Goal: Information Seeking & Learning: Check status

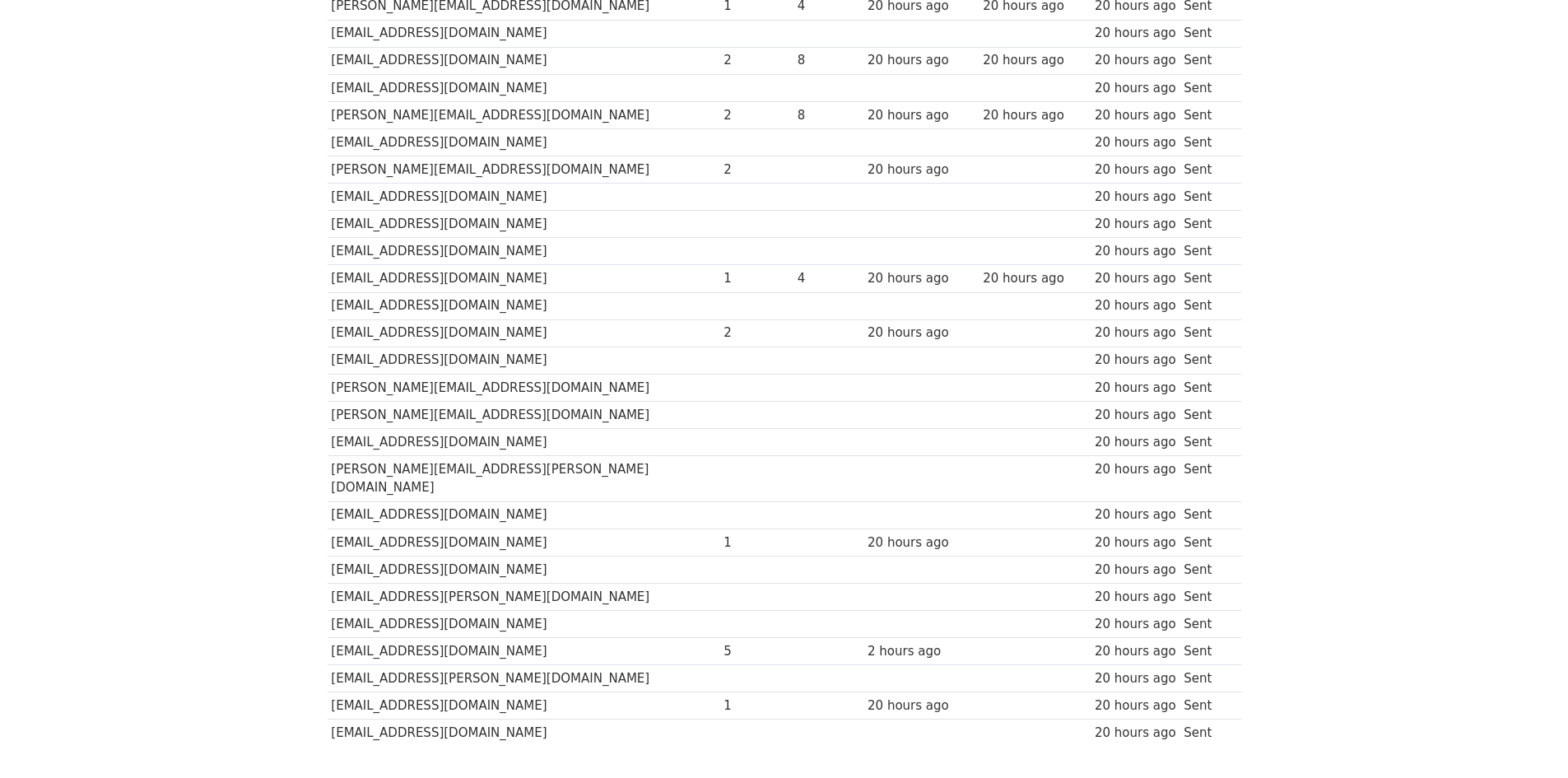
scroll to position [48, 0]
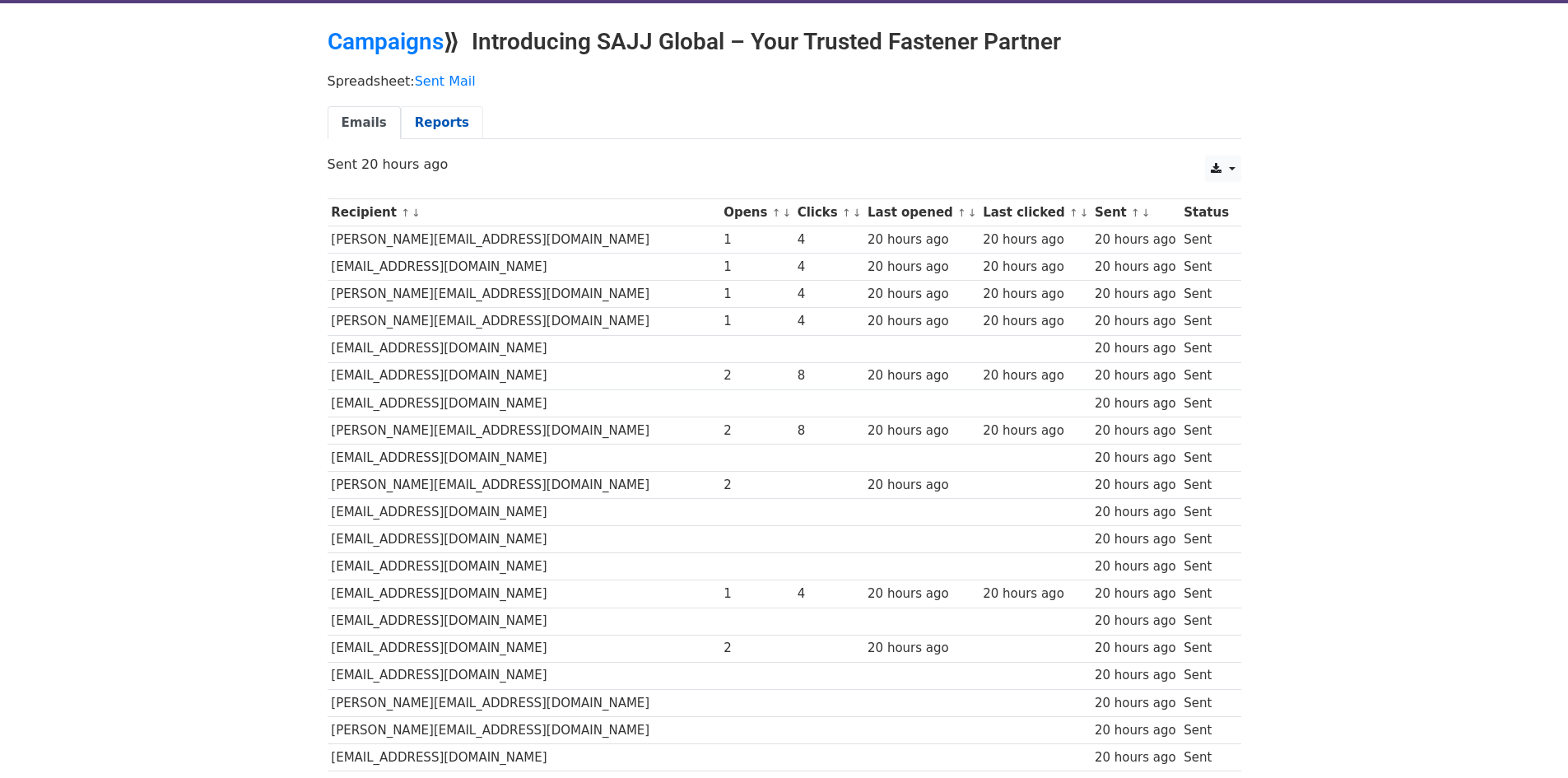
click at [409, 126] on link "Reports" at bounding box center [442, 123] width 82 height 34
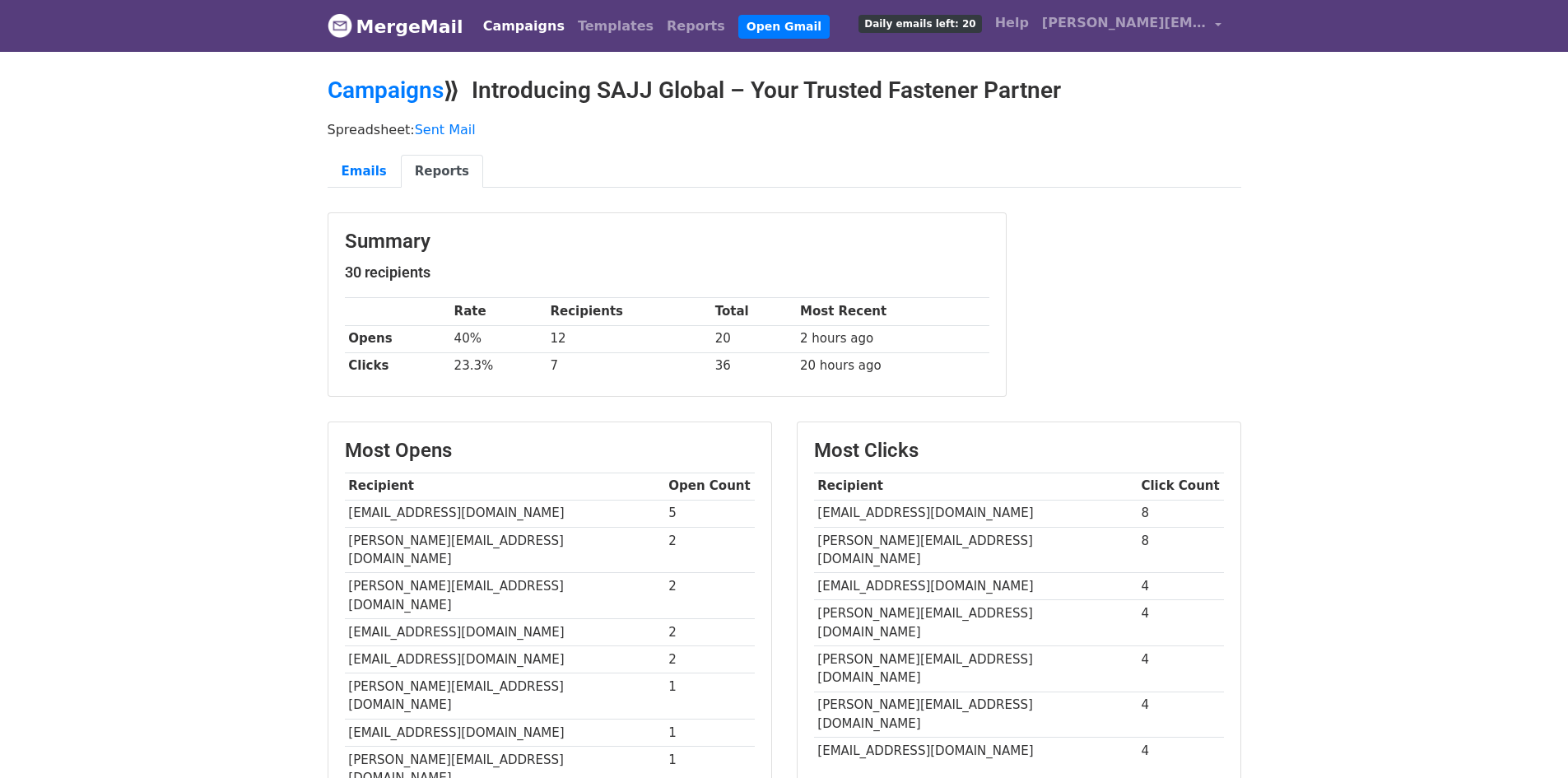
click at [419, 23] on link "MergeMail" at bounding box center [396, 26] width 136 height 34
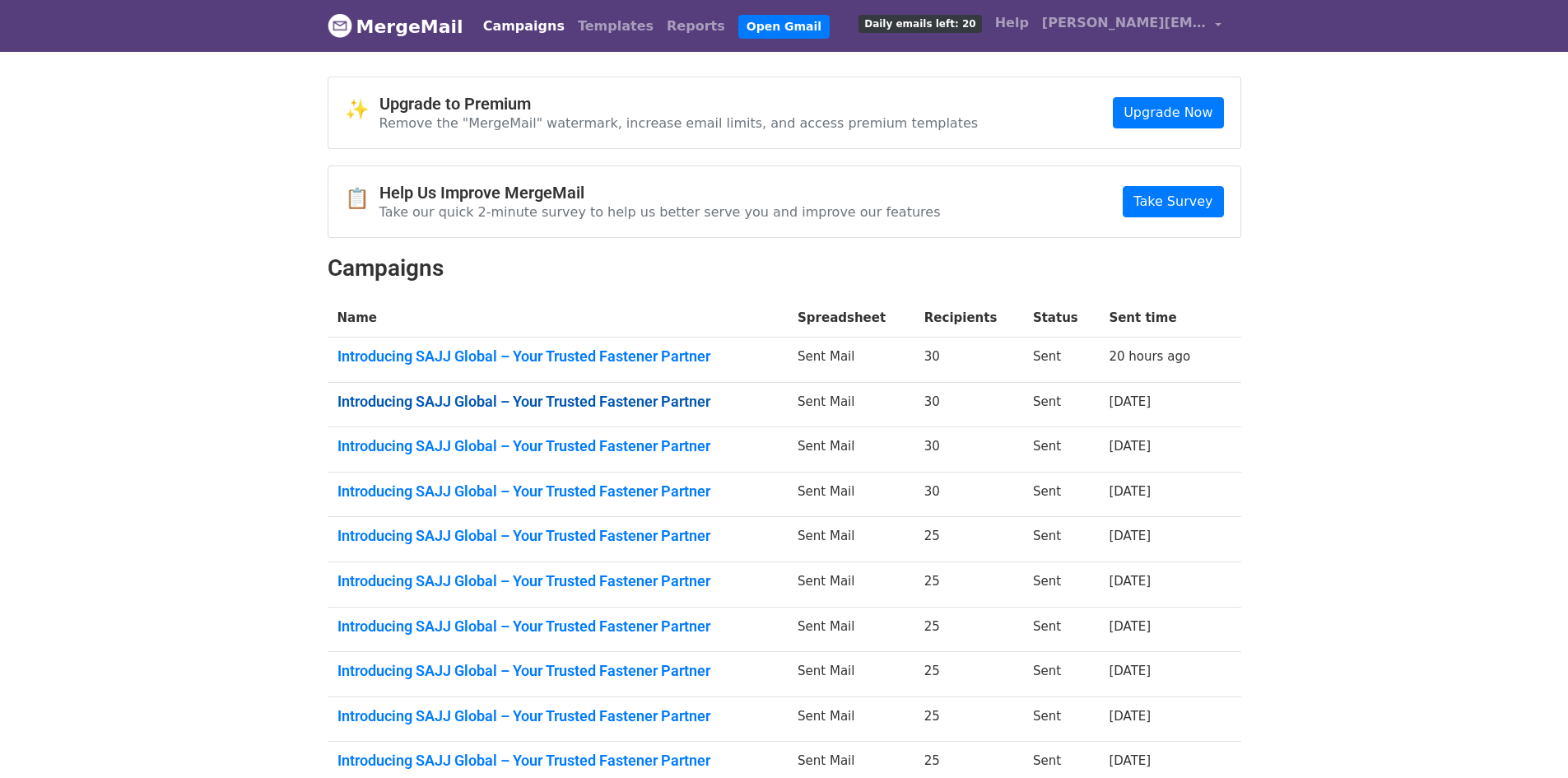
click at [498, 394] on link "Introducing SAJJ Global – Your Trusted Fastener Partner" at bounding box center [558, 401] width 442 height 18
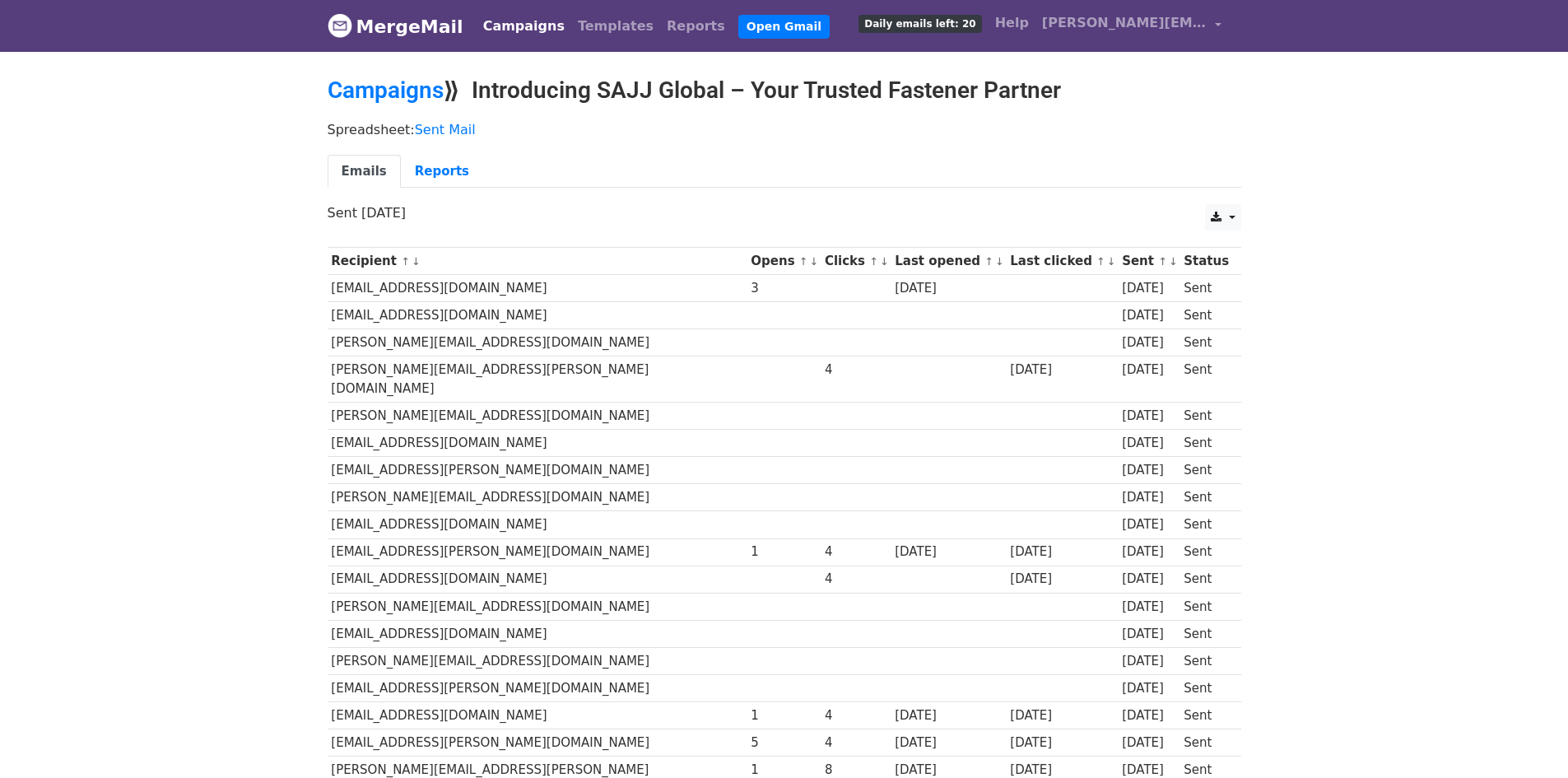
click at [380, 39] on link "MergeMail" at bounding box center [396, 26] width 136 height 34
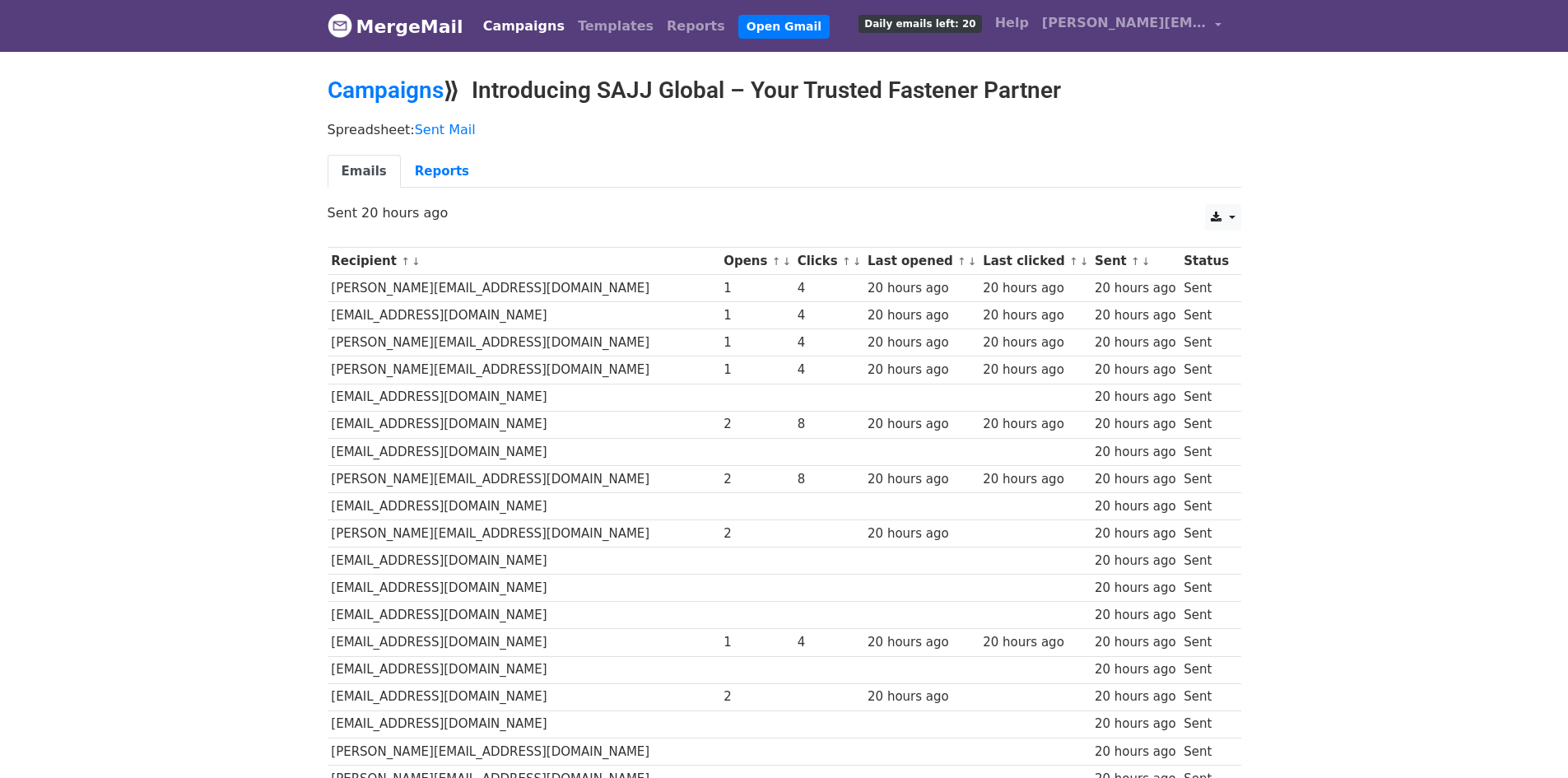
click at [424, 31] on link "MergeMail" at bounding box center [396, 26] width 136 height 34
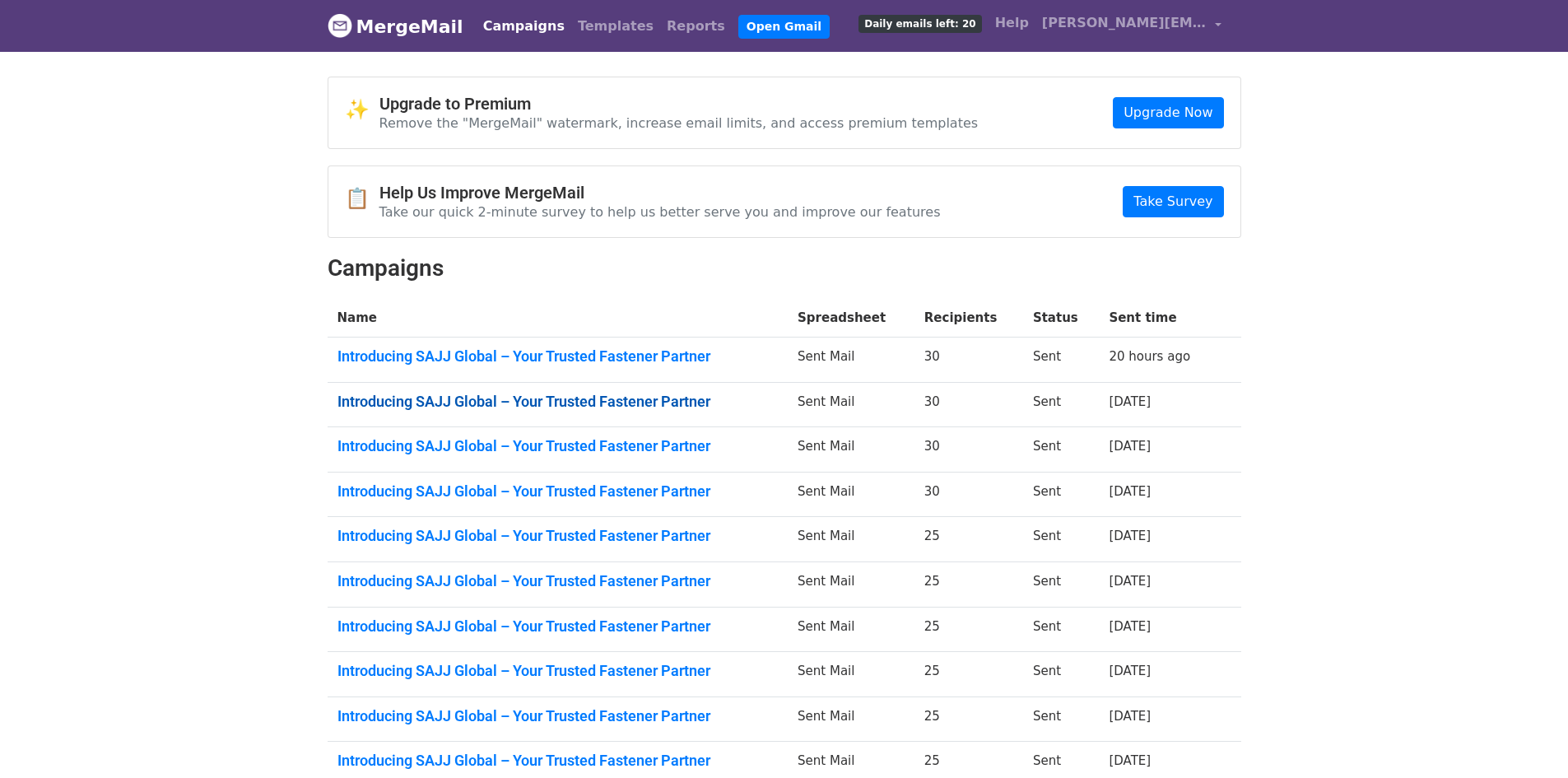
click at [586, 394] on link "Introducing SAJJ Global – Your Trusted Fastener Partner" at bounding box center [558, 401] width 442 height 18
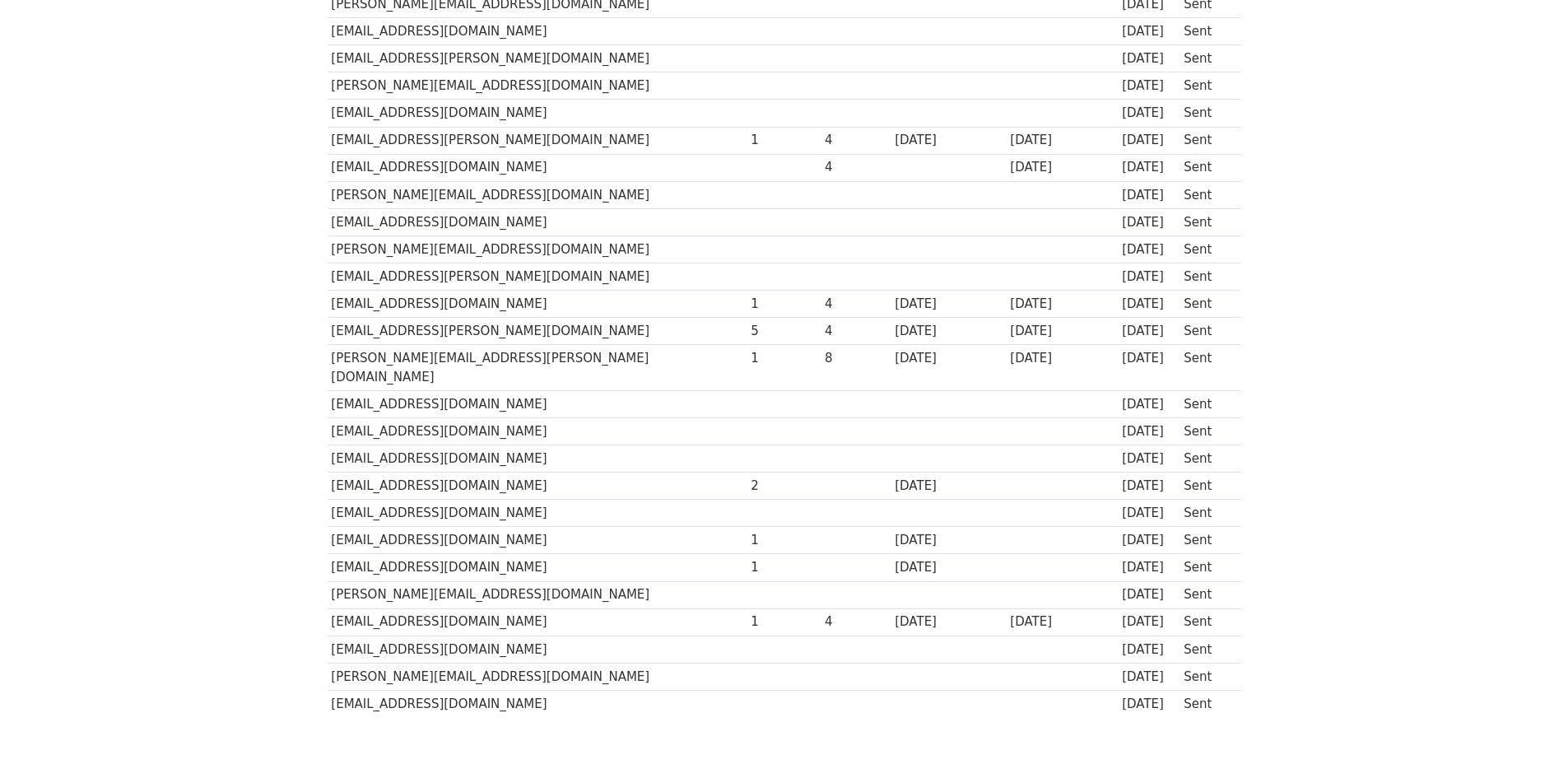
scroll to position [460, 0]
